Goal: Task Accomplishment & Management: Use online tool/utility

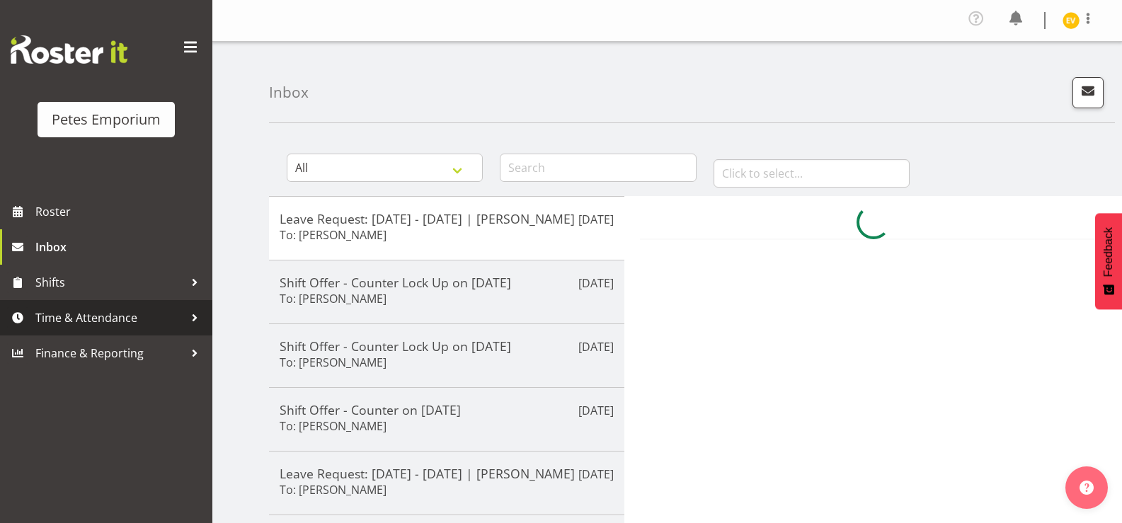
click at [174, 317] on span "Time & Attendance" at bounding box center [109, 317] width 149 height 21
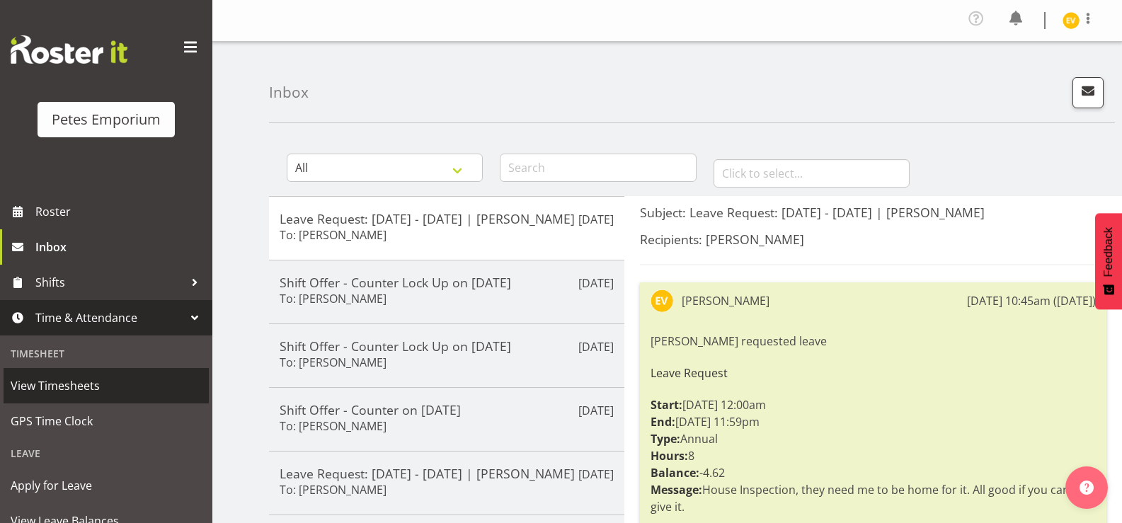
click at [161, 394] on span "View Timesheets" at bounding box center [106, 385] width 191 height 21
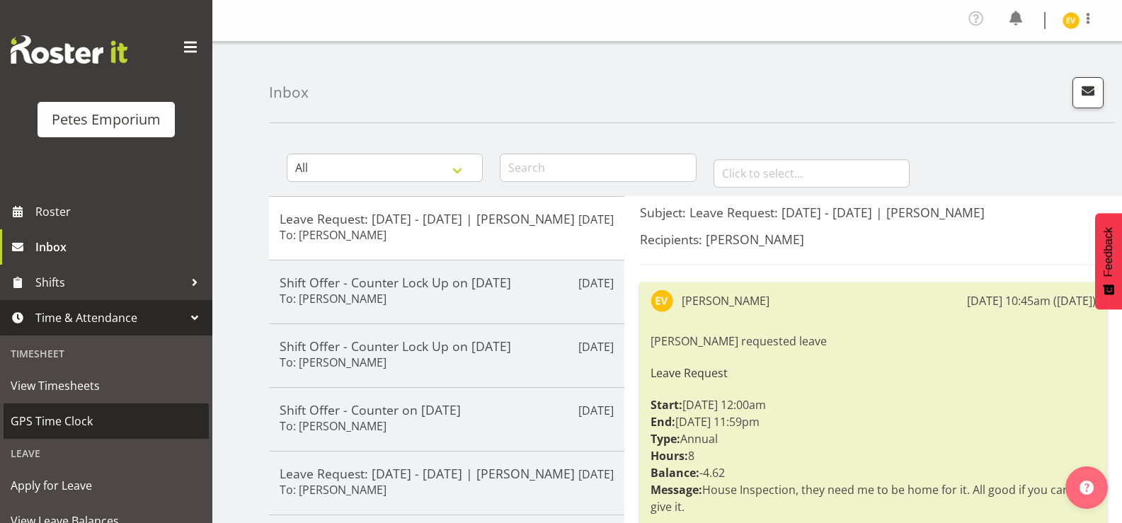
click at [159, 418] on span "GPS Time Clock" at bounding box center [106, 421] width 191 height 21
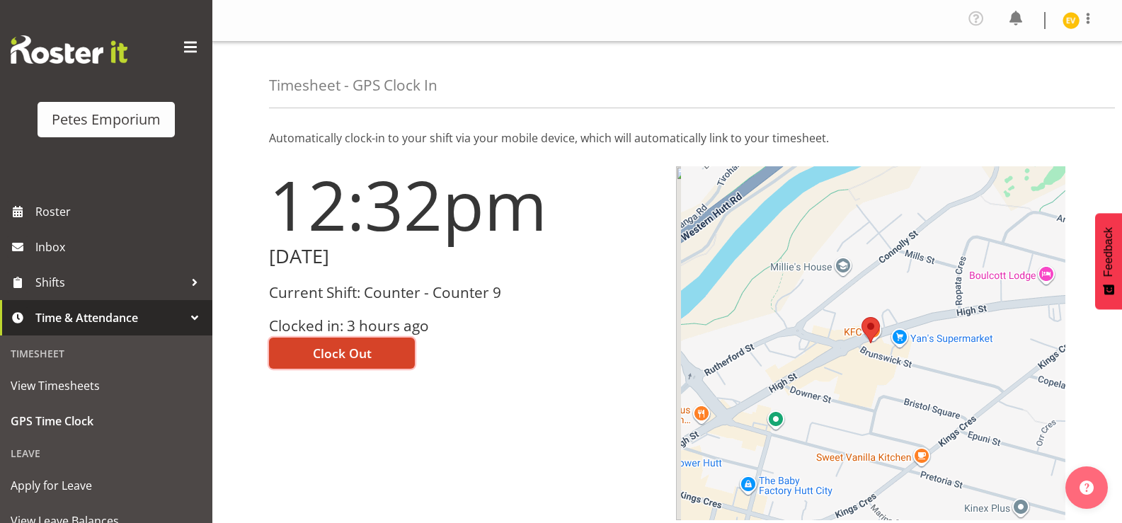
click at [366, 353] on span "Clock Out" at bounding box center [342, 353] width 59 height 18
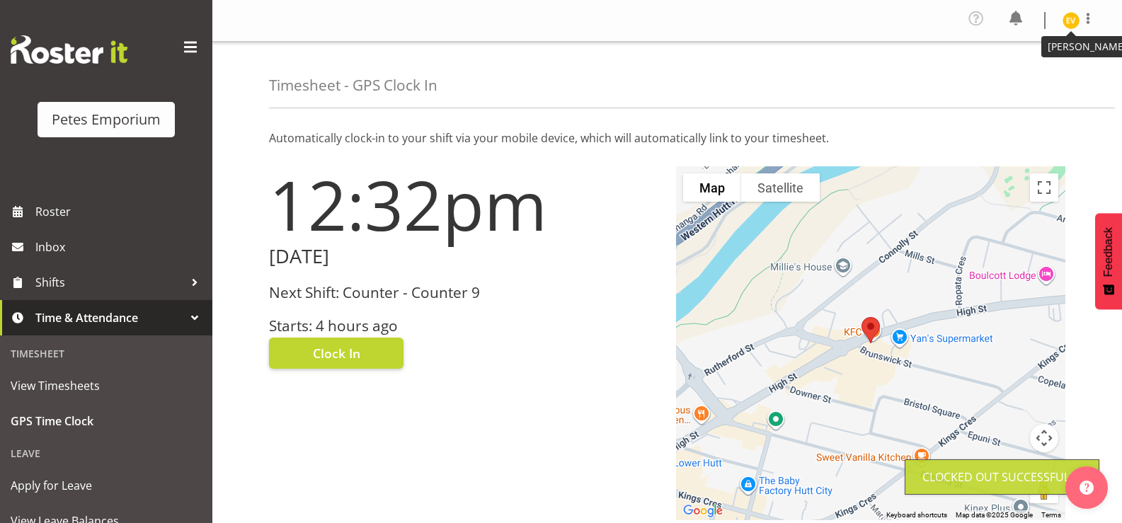
click at [1071, 22] on img at bounding box center [1071, 20] width 17 height 17
click at [1039, 67] on link "Log Out" at bounding box center [1029, 77] width 136 height 25
